Goal: Transaction & Acquisition: Download file/media

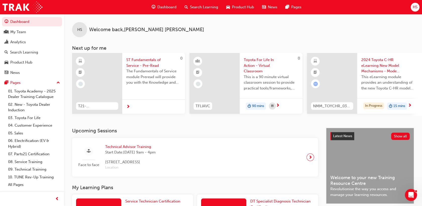
click at [136, 147] on span "Technical Advisor Training" at bounding box center [130, 147] width 50 height 6
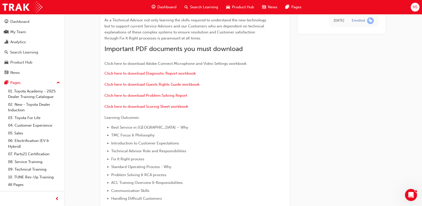
scroll to position [42, 0]
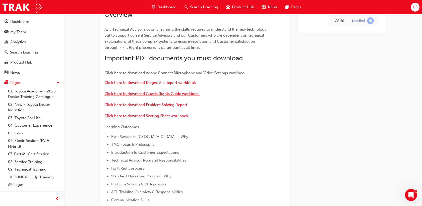
click at [183, 94] on span "Click here to download Guests Rights Guide workbook" at bounding box center [151, 93] width 95 height 5
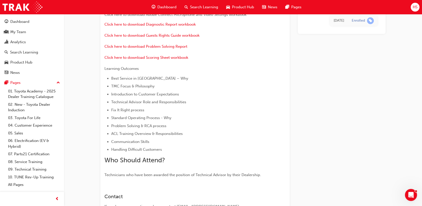
scroll to position [68, 0]
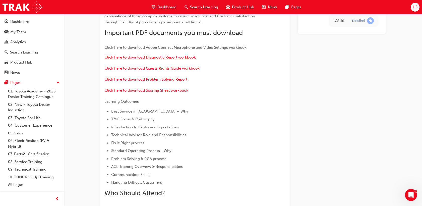
click at [183, 56] on span "Click here to download Diagnostic Report workbook" at bounding box center [149, 57] width 91 height 5
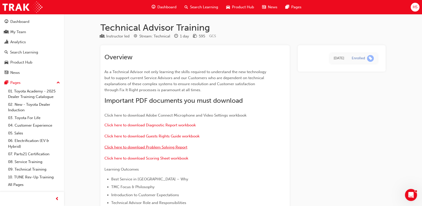
click at [144, 147] on span "Click here to download Problem Solving Report" at bounding box center [145, 147] width 83 height 5
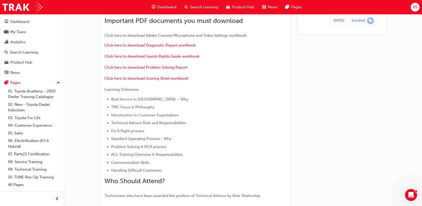
scroll to position [44, 0]
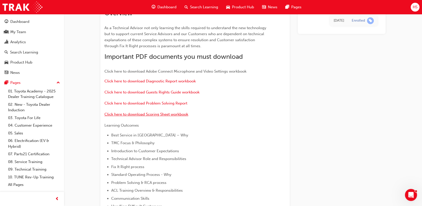
click at [162, 115] on span "Click here to download Scoring Sheet workbook" at bounding box center [146, 114] width 84 height 5
